Goal: Contribute content

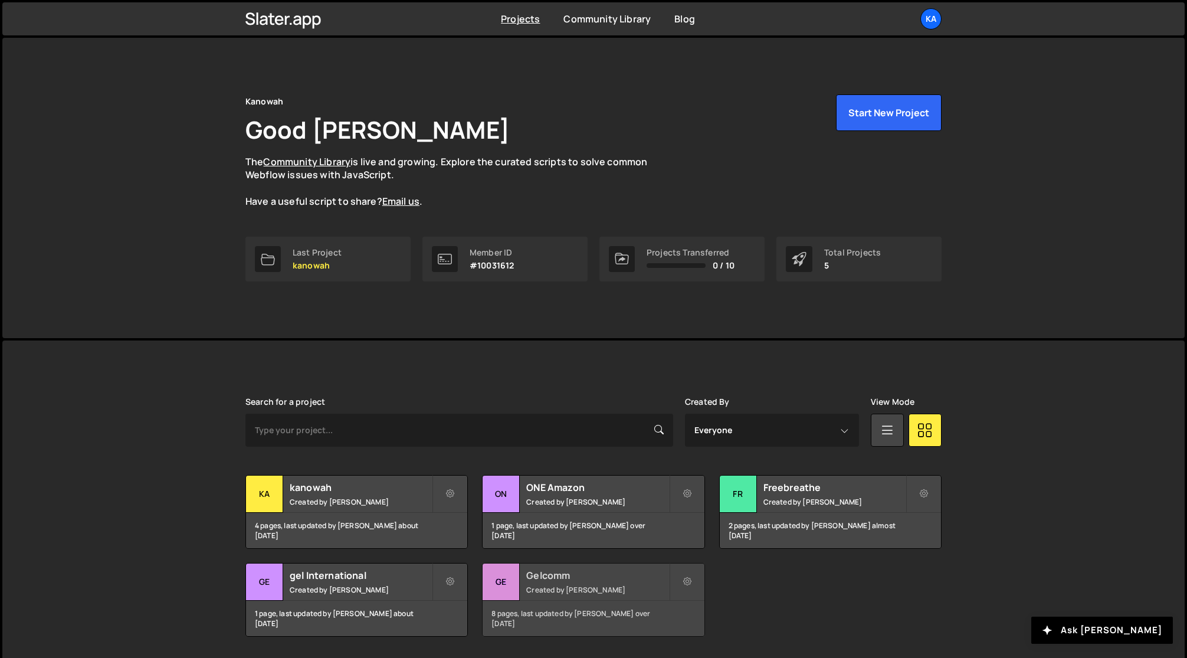
click at [569, 589] on small "Created by [PERSON_NAME]" at bounding box center [597, 590] width 142 height 10
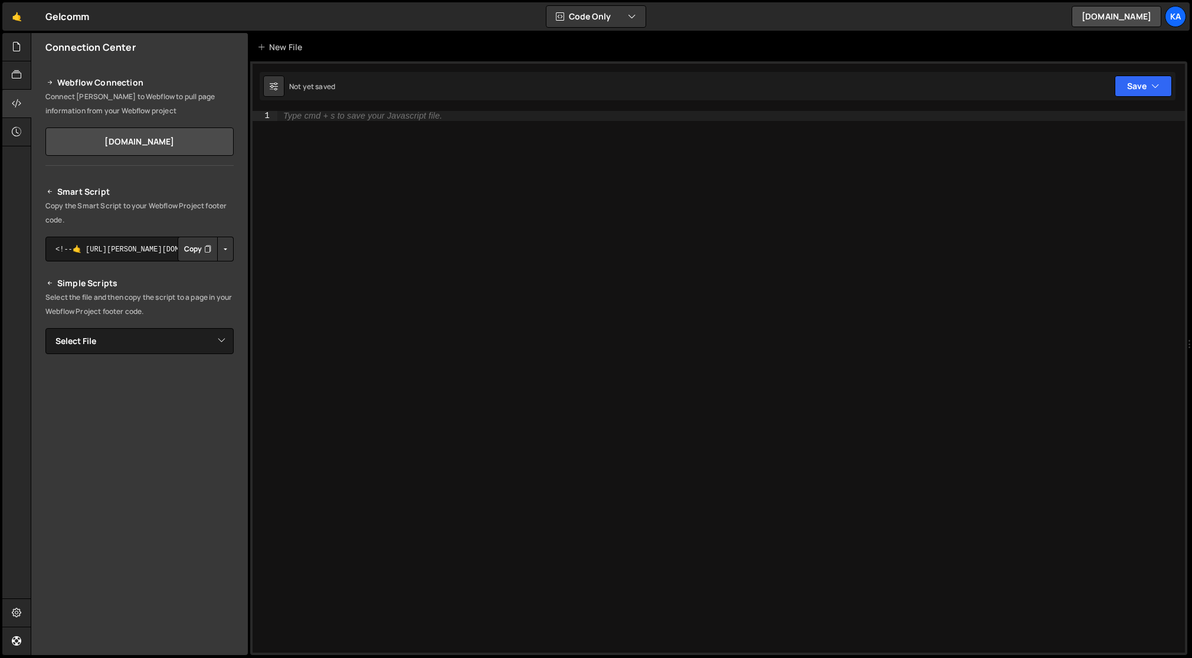
click at [536, 323] on div "Type cmd + s to save your Javascript file." at bounding box center [730, 391] width 907 height 561
click at [476, 231] on div "Type cmd + s to save your Javascript file." at bounding box center [730, 391] width 907 height 561
click at [18, 73] on icon at bounding box center [16, 74] width 9 height 13
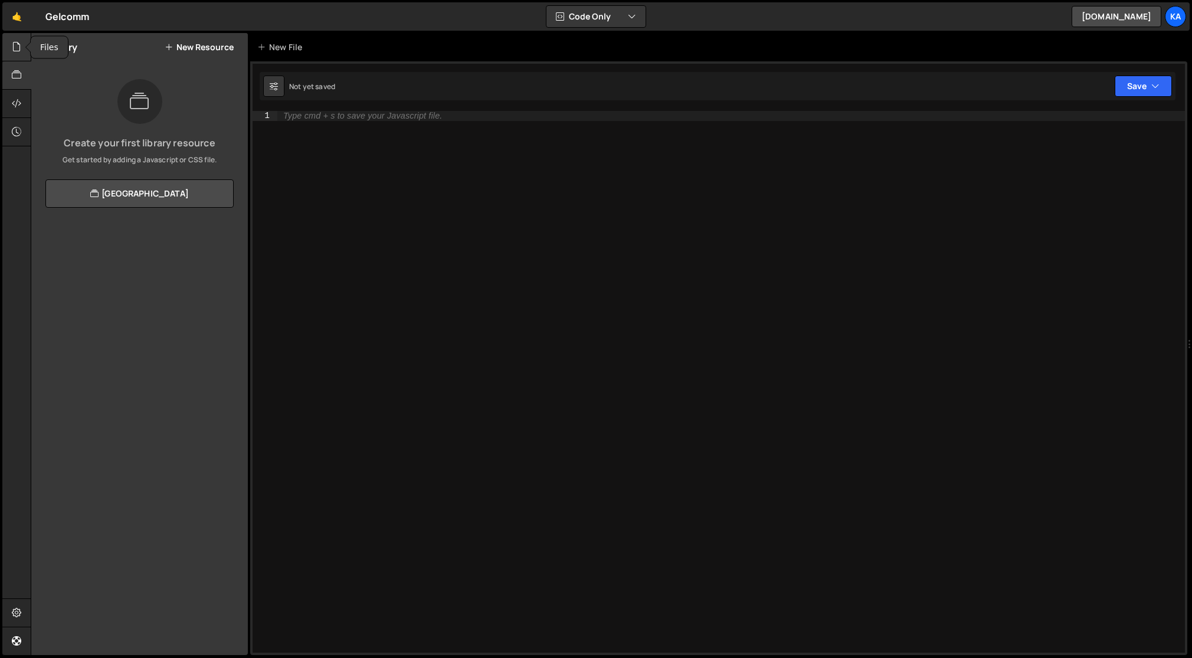
click at [18, 53] on icon at bounding box center [16, 46] width 9 height 13
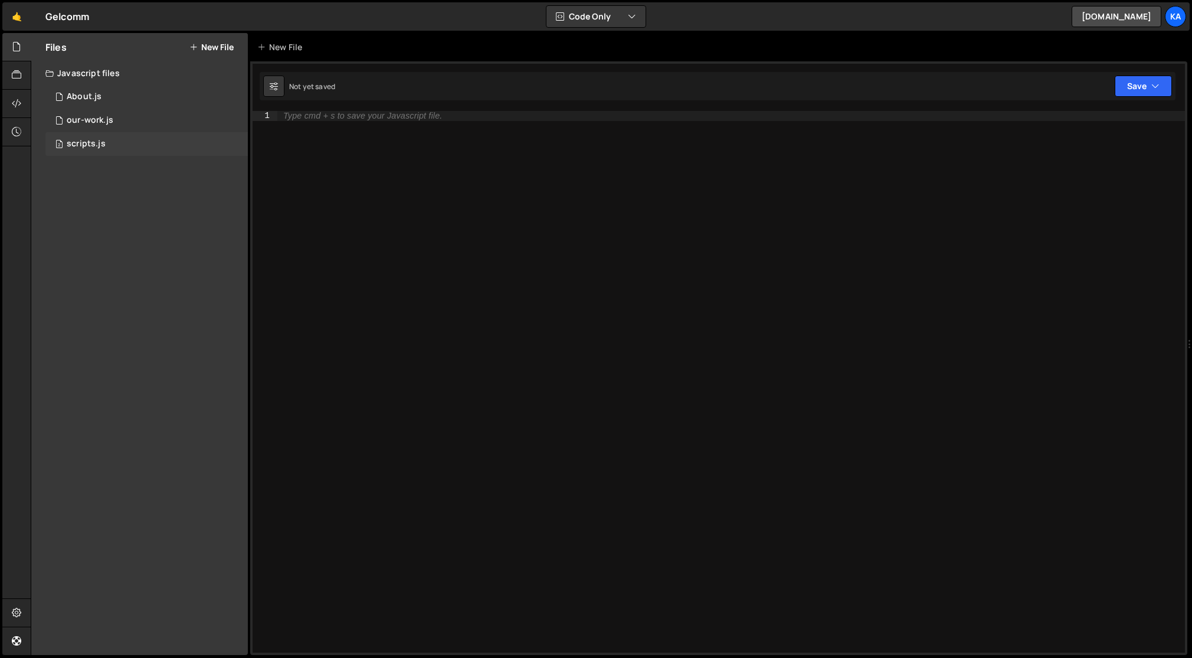
click at [88, 147] on div "scripts.js" at bounding box center [86, 144] width 39 height 11
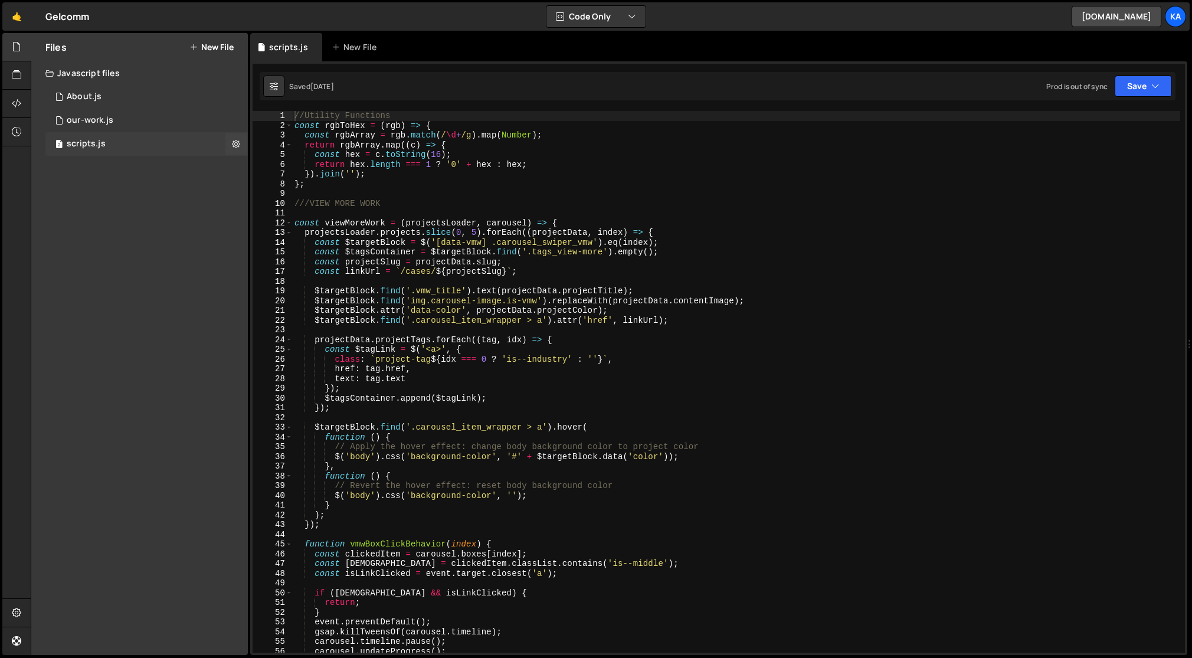
scroll to position [2702, 0]
type textarea "function () {"
click at [437, 477] on div "//Utility Functions const rgbToHex = ( rgb ) => { const rgbArray = rgb . match …" at bounding box center [736, 391] width 888 height 561
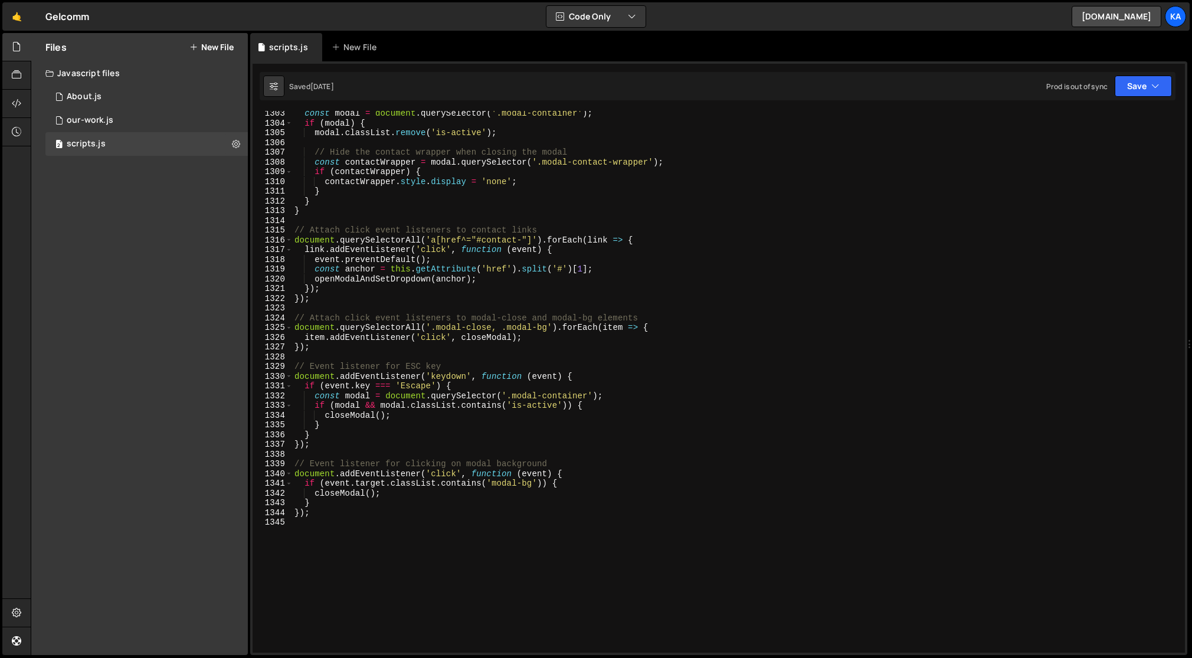
scroll to position [12741, 0]
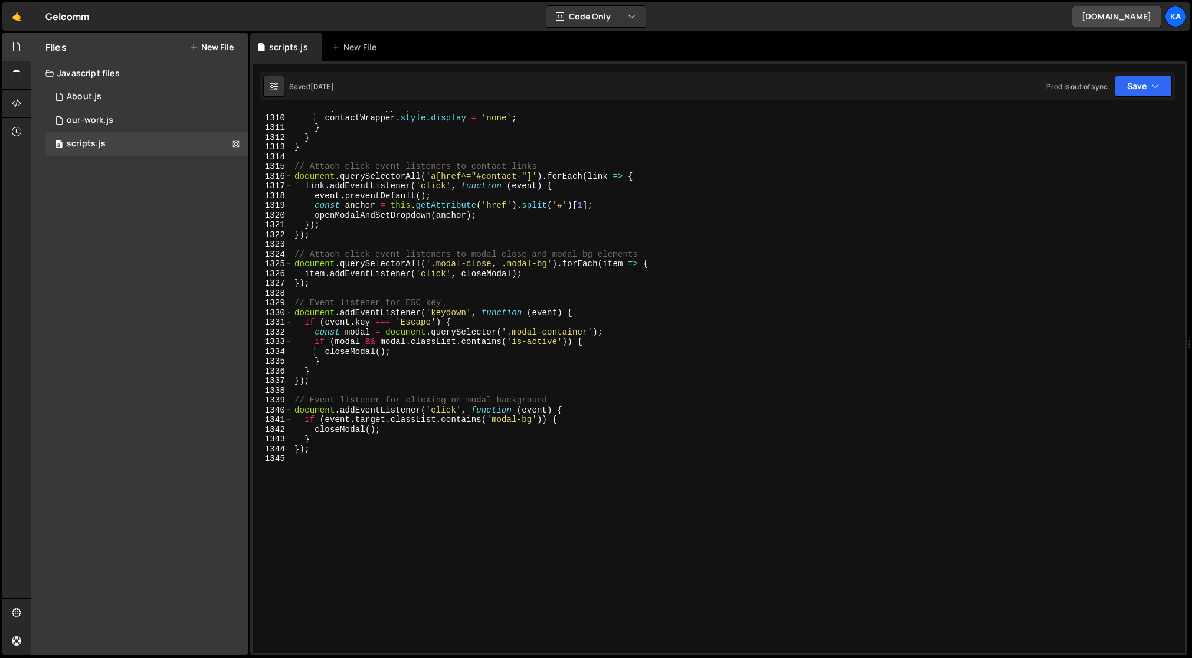
click at [473, 477] on div "if ( contactWrapper ) { contactWrapper . style . display = 'none' ; } } } // At…" at bounding box center [736, 383] width 888 height 561
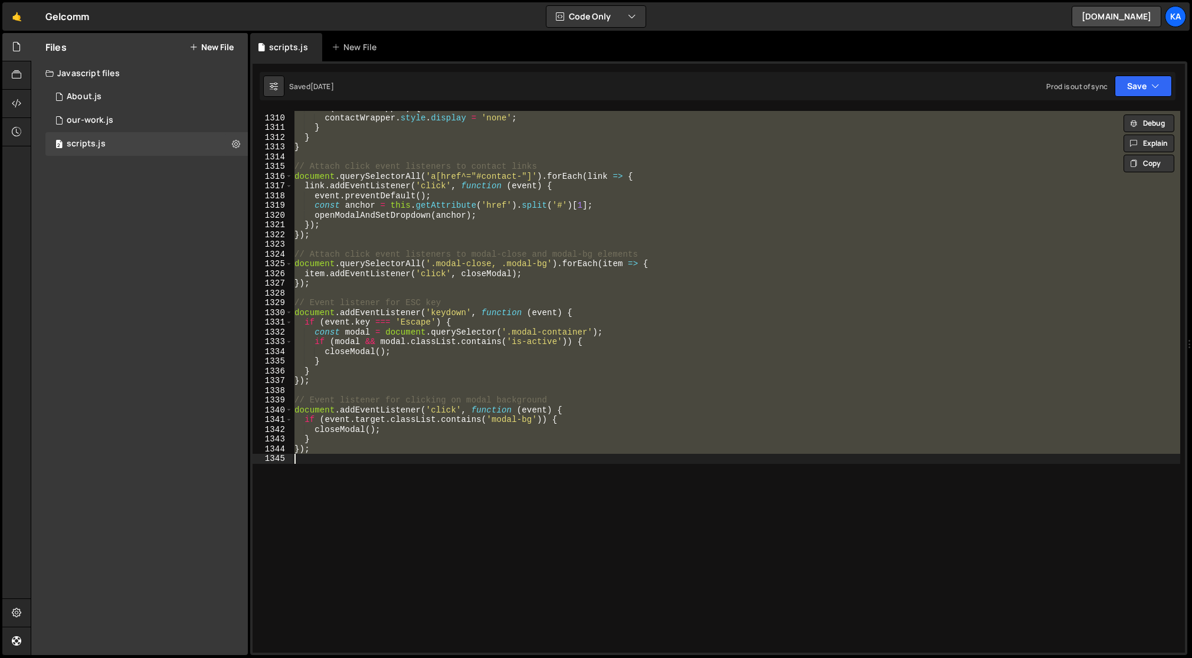
click at [543, 286] on div "if ( contactWrapper ) { contactWrapper . style . display = 'none' ; } } } // At…" at bounding box center [736, 382] width 888 height 542
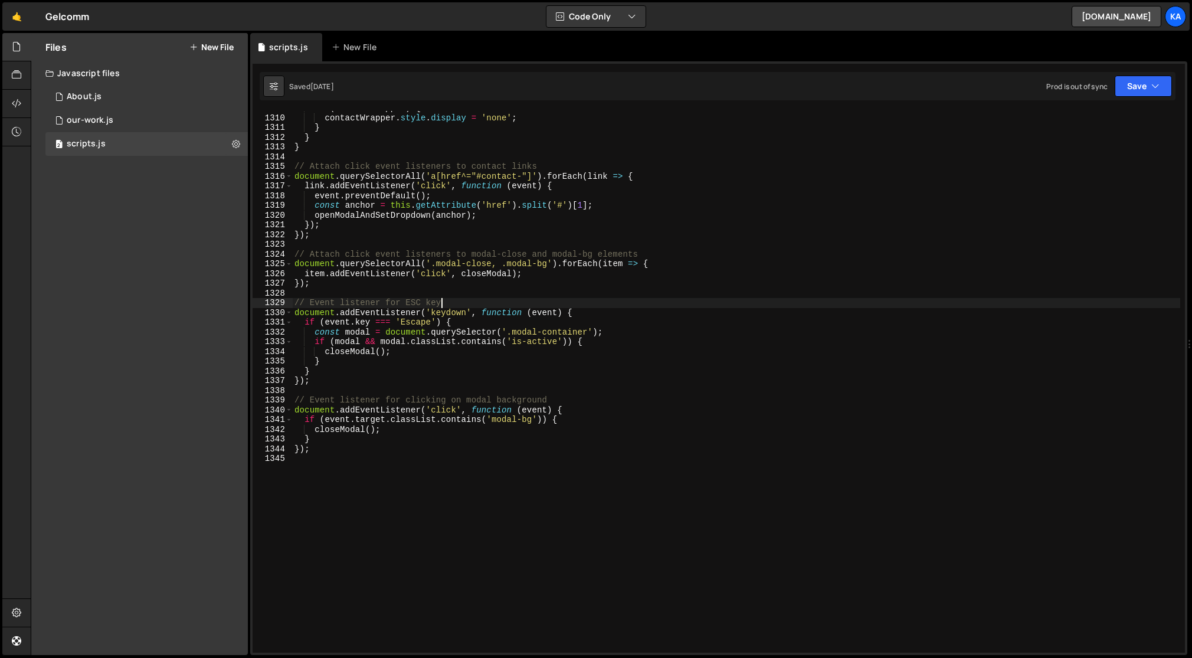
click at [518, 306] on div "if ( contactWrapper ) { contactWrapper . style . display = 'none' ; } } } // At…" at bounding box center [736, 383] width 888 height 561
type textarea "// Event listener for ESC key"
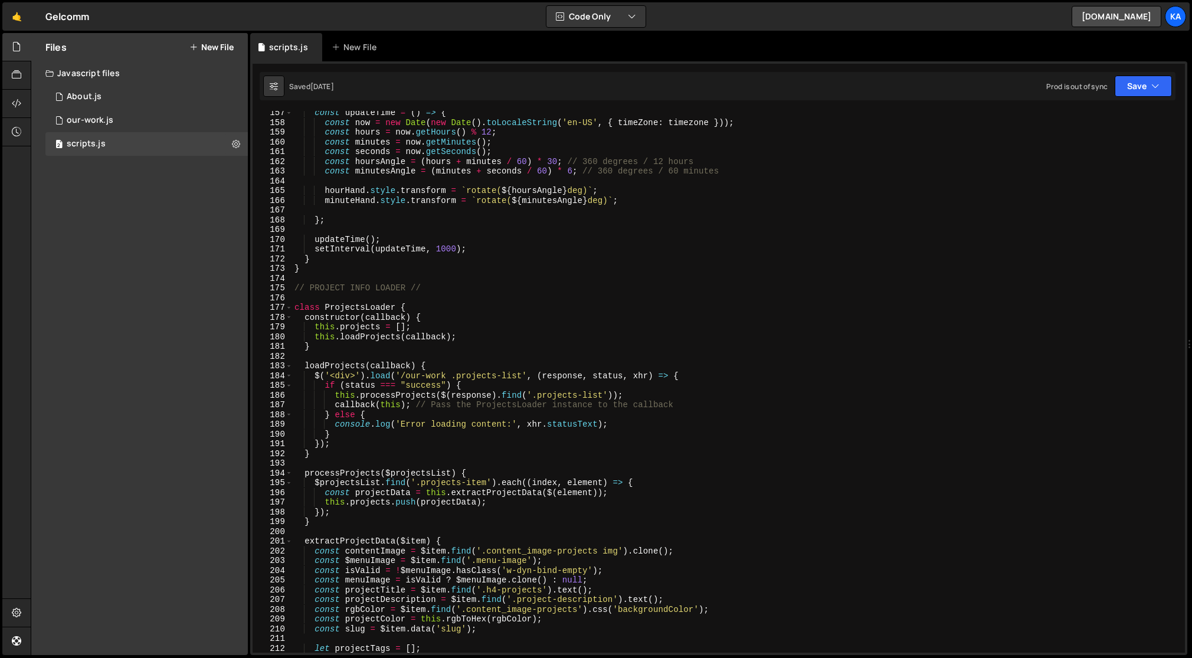
scroll to position [1522, 0]
click at [151, 362] on div "Files New File Javascript files 2 About.js 0 1 our-work.js 0 2 scripts.js 0 CSS…" at bounding box center [139, 344] width 217 height 622
